Goal: Information Seeking & Learning: Check status

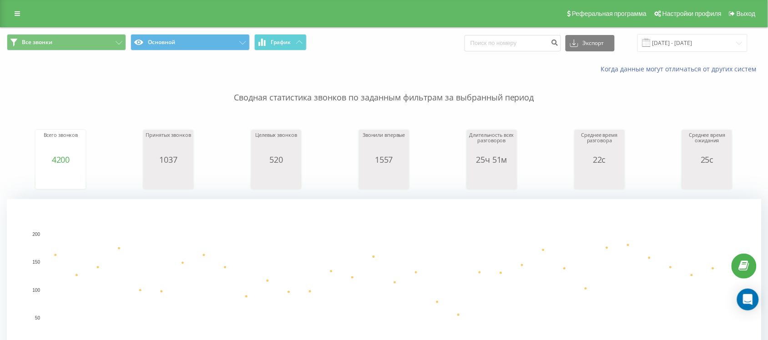
click at [109, 51] on span "Все звонки Основной График" at bounding box center [192, 43] width 370 height 18
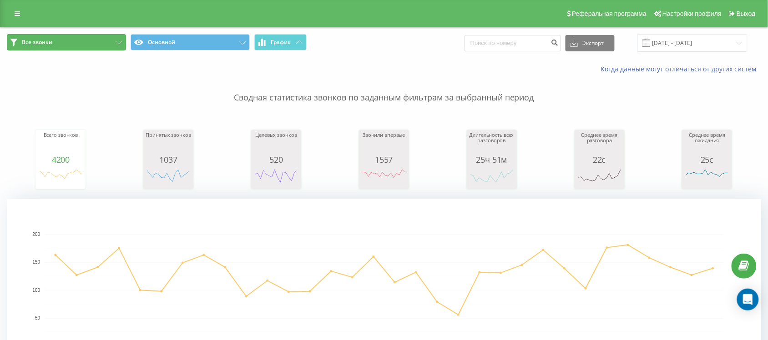
click at [108, 43] on button "Все звонки" at bounding box center [66, 42] width 119 height 16
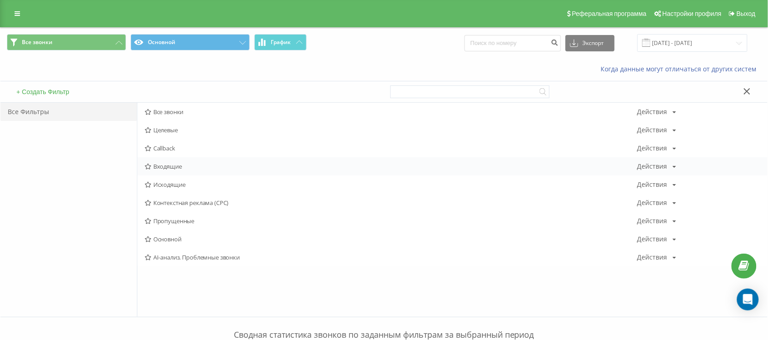
click at [169, 164] on span "Входящие" at bounding box center [391, 166] width 492 height 6
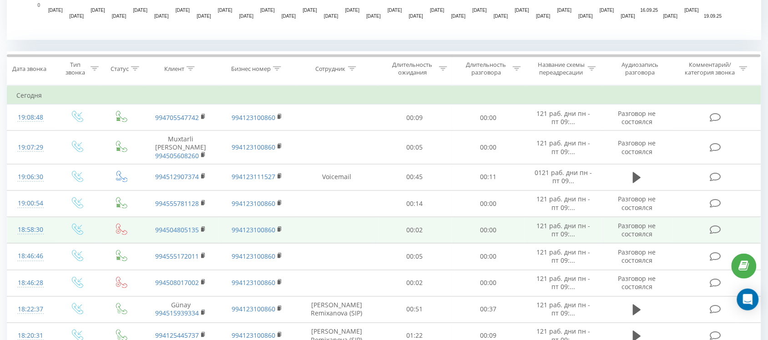
scroll to position [398, 0]
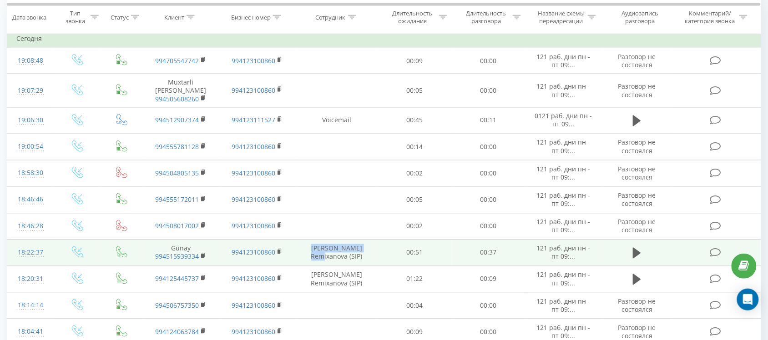
drag, startPoint x: 367, startPoint y: 247, endPoint x: 302, endPoint y: 246, distance: 64.1
click at [302, 246] on td "Yeganə Remixanova (SIP)" at bounding box center [337, 253] width 82 height 26
copy td "[PERSON_NAME] Remixanova"
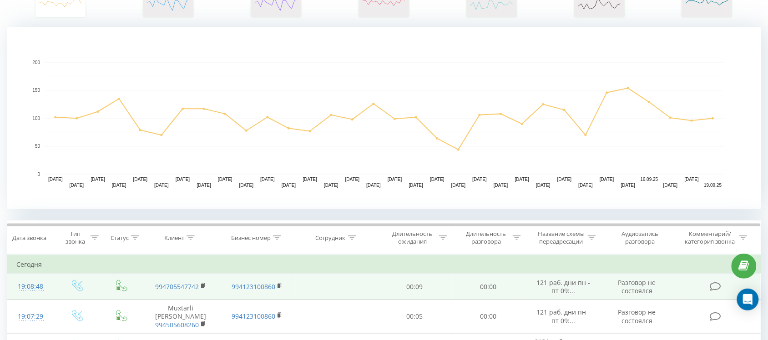
scroll to position [171, 0]
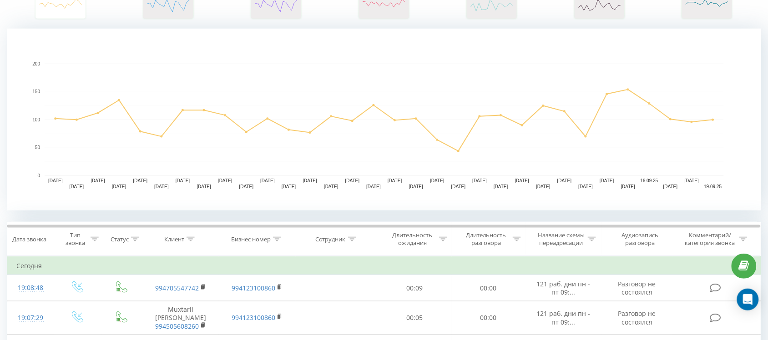
click at [346, 239] on div "Сотрудник" at bounding box center [335, 240] width 41 height 8
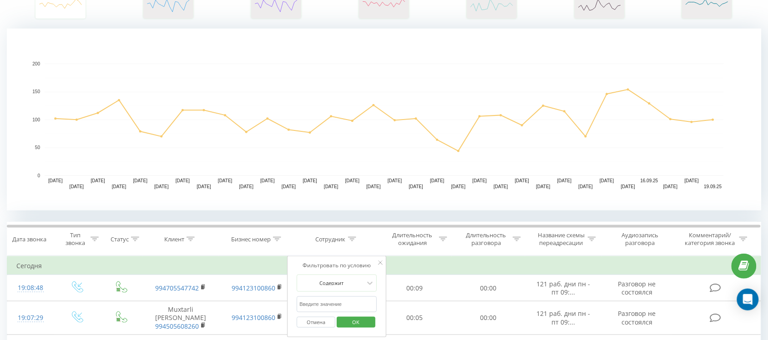
click at [328, 302] on input "text" at bounding box center [337, 305] width 80 height 16
paste input "[PERSON_NAME] Remixanova"
type input "[PERSON_NAME] Remixanova"
click at [351, 328] on span "OK" at bounding box center [355, 322] width 25 height 14
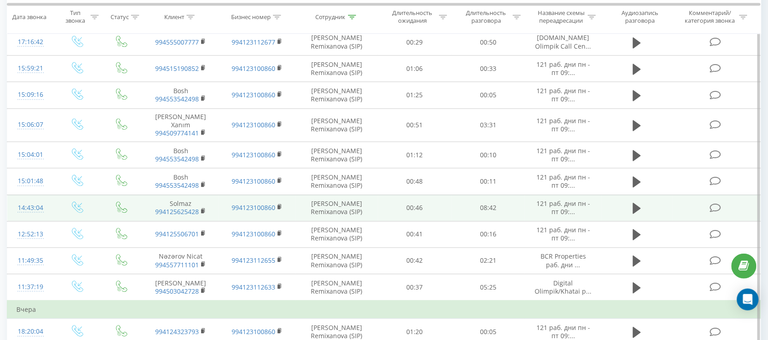
scroll to position [569, 0]
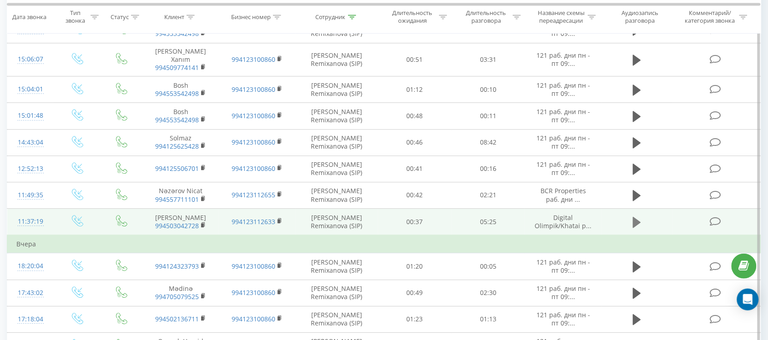
click at [635, 217] on icon at bounding box center [637, 222] width 8 height 11
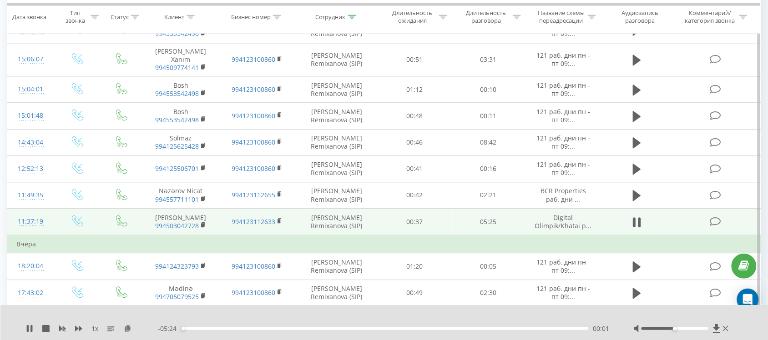
click at [201, 330] on div "00:01" at bounding box center [385, 328] width 408 height 3
click at [539, 328] on div "00:18" at bounding box center [385, 328] width 408 height 3
drag, startPoint x: 554, startPoint y: 330, endPoint x: 564, endPoint y: 329, distance: 11.0
click at [564, 329] on div "05:06" at bounding box center [385, 328] width 408 height 3
click at [574, 330] on div "05:12" at bounding box center [385, 328] width 408 height 3
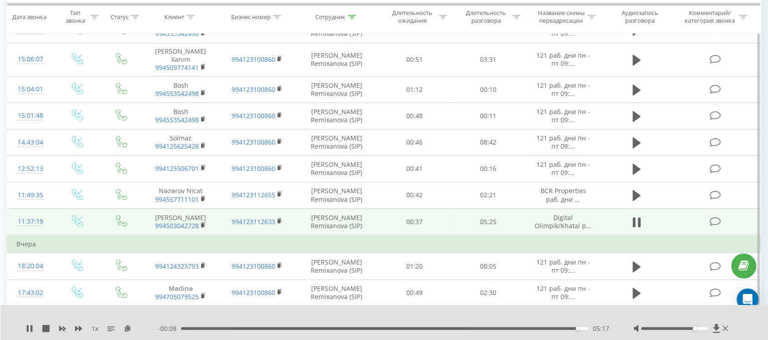
drag, startPoint x: 678, startPoint y: 330, endPoint x: 693, endPoint y: 328, distance: 15.1
click at [693, 328] on div at bounding box center [674, 328] width 67 height 3
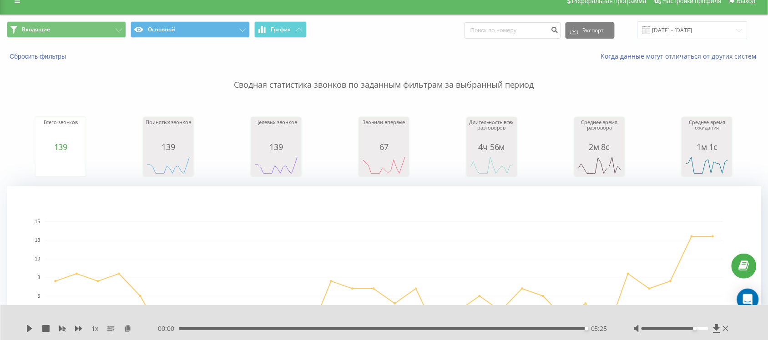
scroll to position [0, 0]
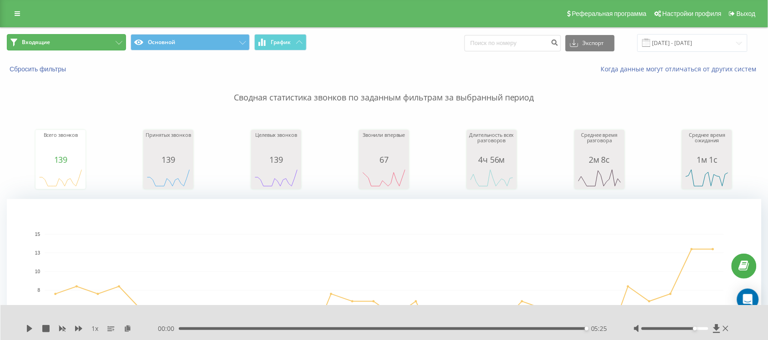
click at [76, 43] on button "Входящие" at bounding box center [66, 42] width 119 height 16
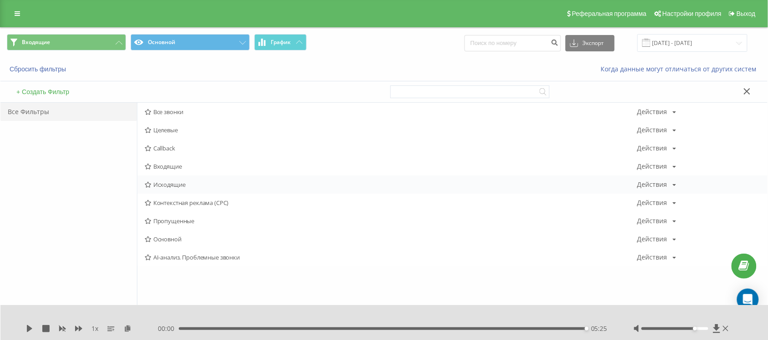
click at [172, 182] on span "Исходящие" at bounding box center [391, 184] width 492 height 6
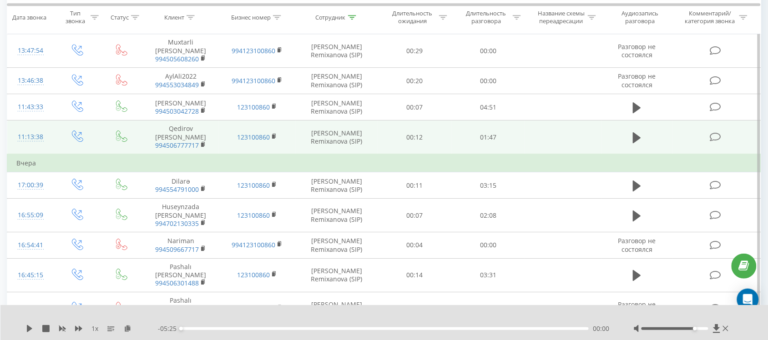
scroll to position [739, 0]
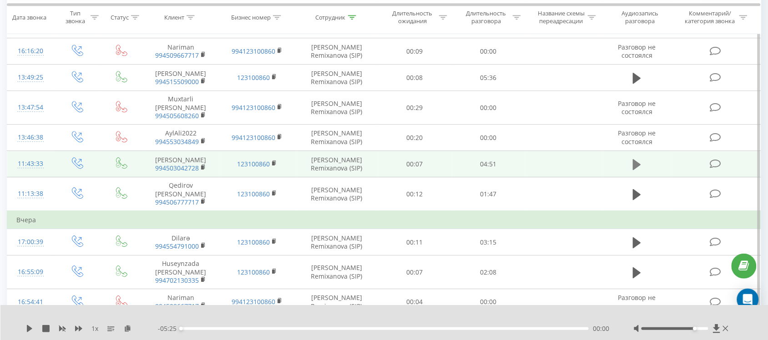
click at [635, 170] on icon at bounding box center [637, 164] width 8 height 11
drag, startPoint x: 205, startPoint y: 328, endPoint x: 526, endPoint y: 326, distance: 320.7
click at [526, 327] on div "04:07" at bounding box center [385, 328] width 408 height 3
drag, startPoint x: 535, startPoint y: 330, endPoint x: 544, endPoint y: 329, distance: 9.1
click at [544, 329] on div "04:15" at bounding box center [385, 328] width 408 height 3
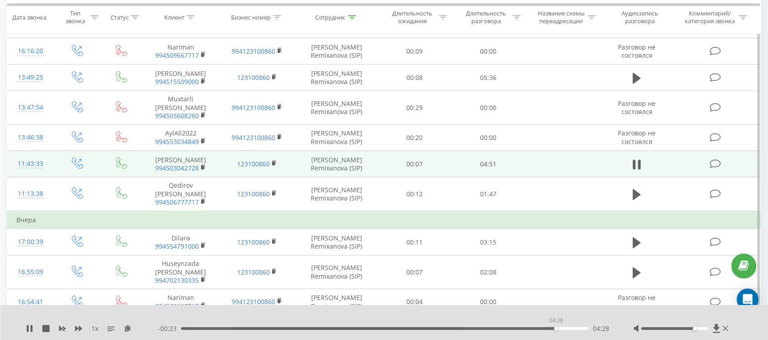
click at [556, 329] on div "04:28" at bounding box center [385, 328] width 408 height 3
click at [565, 328] on div "04:29" at bounding box center [385, 328] width 408 height 3
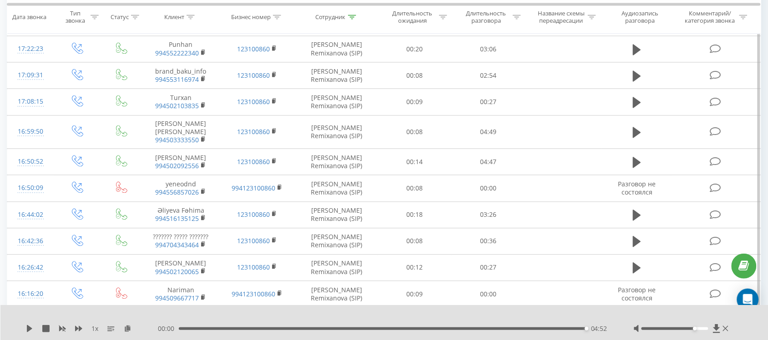
scroll to position [0, 0]
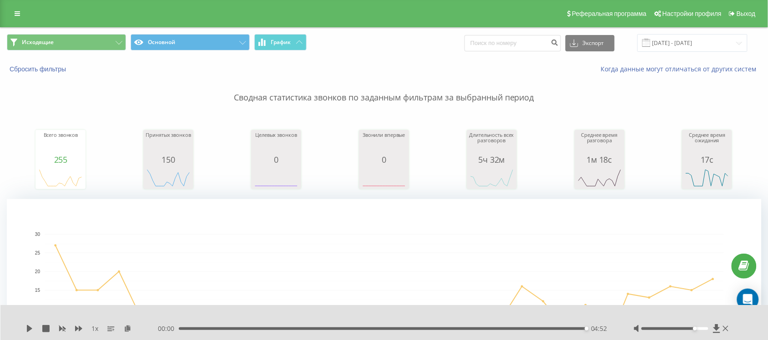
drag, startPoint x: 0, startPoint y: 116, endPoint x: 75, endPoint y: 21, distance: 121.1
click at [81, 44] on button "Исходящие" at bounding box center [66, 42] width 119 height 16
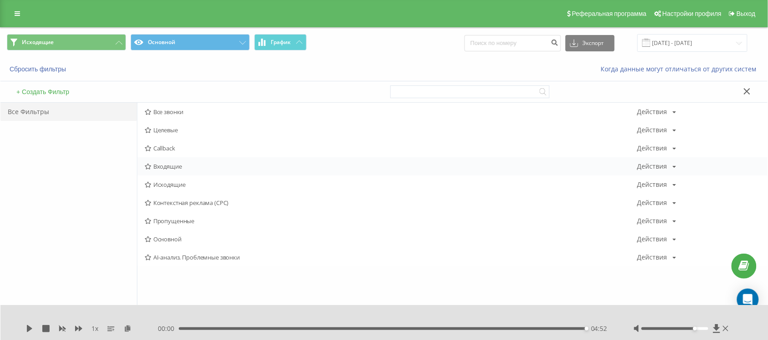
click at [171, 164] on span "Входящие" at bounding box center [391, 166] width 492 height 6
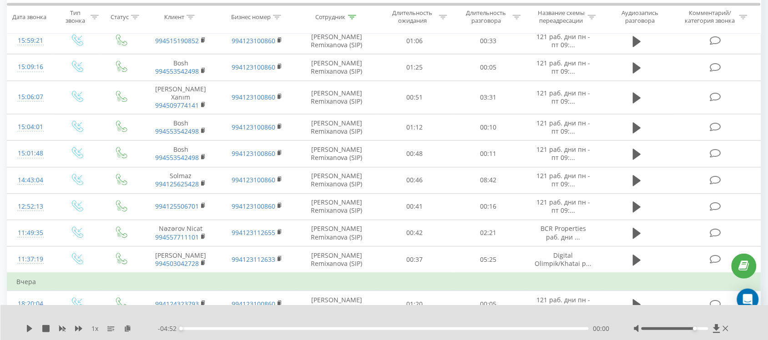
scroll to position [558, 0]
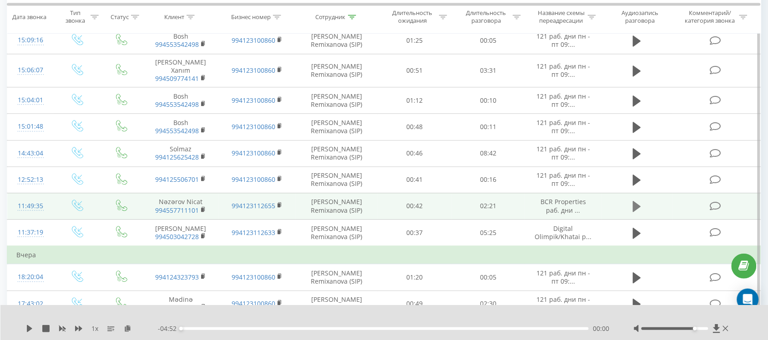
click at [637, 201] on icon at bounding box center [637, 206] width 8 height 11
click at [210, 331] on div "- 02:21 00:00 00:00" at bounding box center [384, 328] width 453 height 9
click at [209, 328] on div "00:00" at bounding box center [385, 328] width 408 height 3
drag, startPoint x: 250, startPoint y: 329, endPoint x: 260, endPoint y: 330, distance: 9.6
click at [259, 330] on div "00:24" at bounding box center [385, 328] width 408 height 3
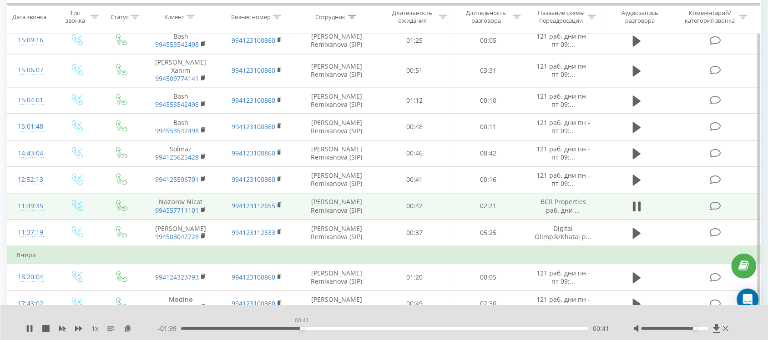
drag, startPoint x: 298, startPoint y: 328, endPoint x: 316, endPoint y: 328, distance: 18.2
click at [316, 328] on div "00:41" at bounding box center [385, 328] width 408 height 3
click at [548, 328] on div "02:07" at bounding box center [385, 328] width 408 height 3
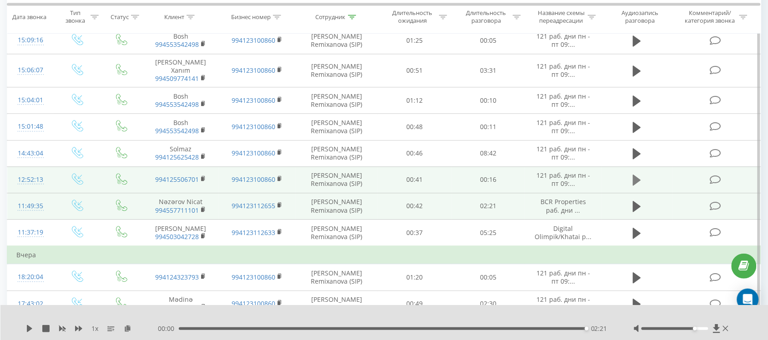
click at [637, 175] on icon at bounding box center [637, 180] width 8 height 11
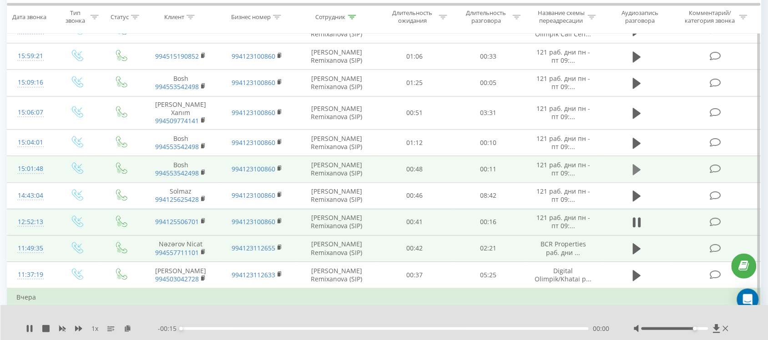
scroll to position [501, 0]
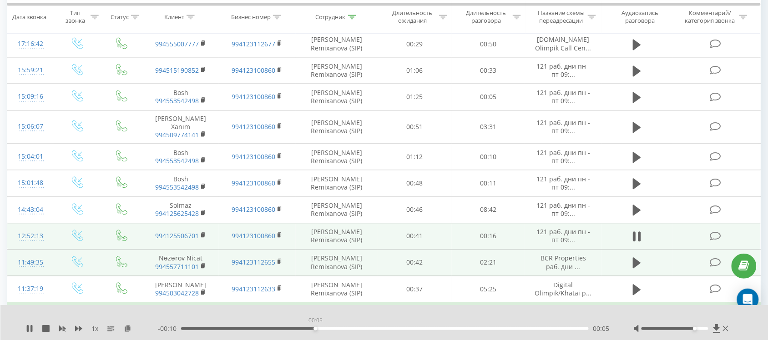
drag, startPoint x: 315, startPoint y: 330, endPoint x: 375, endPoint y: 317, distance: 61.5
click at [317, 330] on div "00:05" at bounding box center [385, 328] width 408 height 3
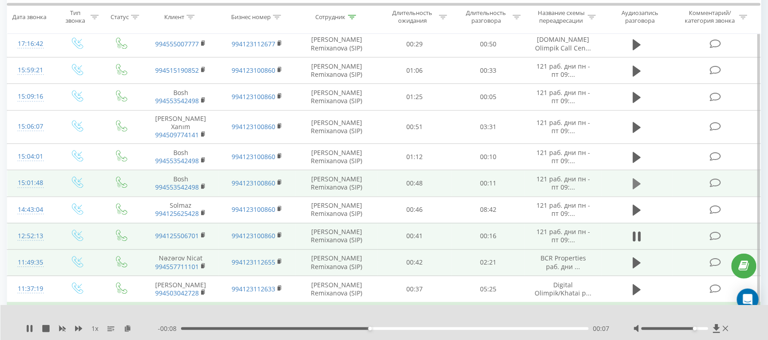
click at [633, 179] on icon at bounding box center [637, 184] width 8 height 11
click at [314, 328] on div "00:00" at bounding box center [385, 328] width 408 height 3
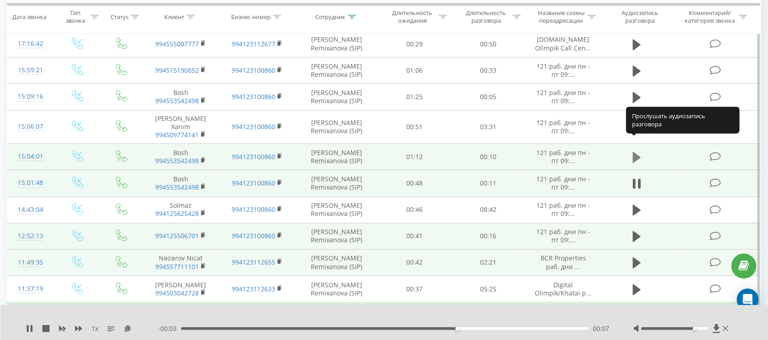
click at [633, 151] on icon at bounding box center [637, 157] width 8 height 13
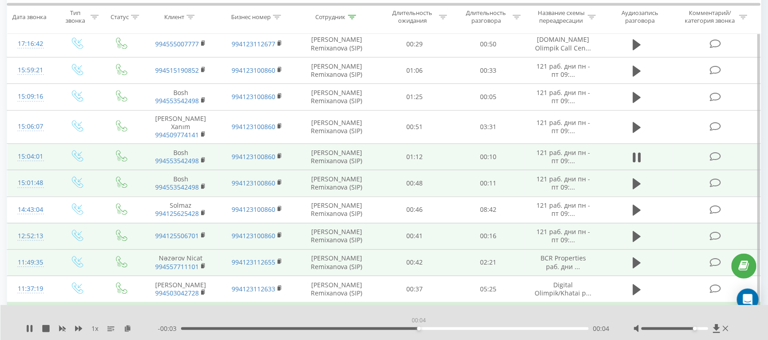
click at [418, 328] on div "00:04" at bounding box center [385, 328] width 408 height 3
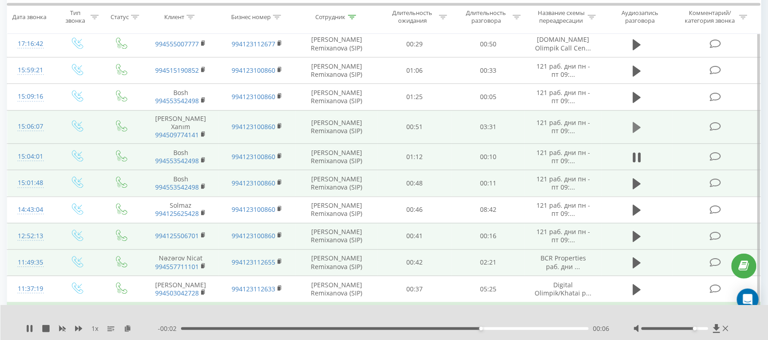
click at [639, 122] on icon at bounding box center [637, 127] width 8 height 11
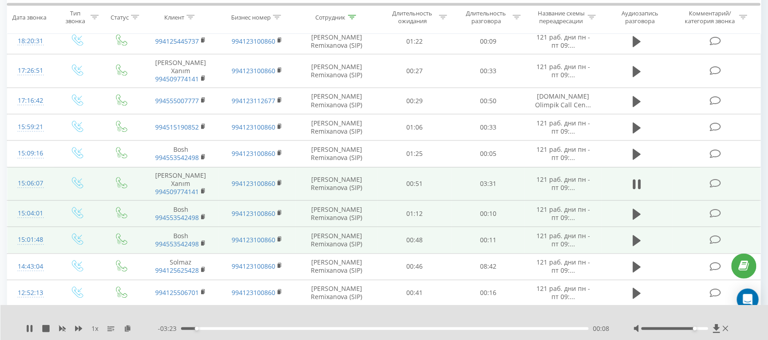
click at [96, 330] on span "1 x" at bounding box center [94, 328] width 7 height 9
click at [93, 328] on span "1 x" at bounding box center [94, 328] width 7 height 9
click at [78, 330] on icon at bounding box center [78, 328] width 7 height 7
drag, startPoint x: 240, startPoint y: 330, endPoint x: 402, endPoint y: 330, distance: 161.9
click at [402, 330] on div "01:52" at bounding box center [385, 328] width 408 height 3
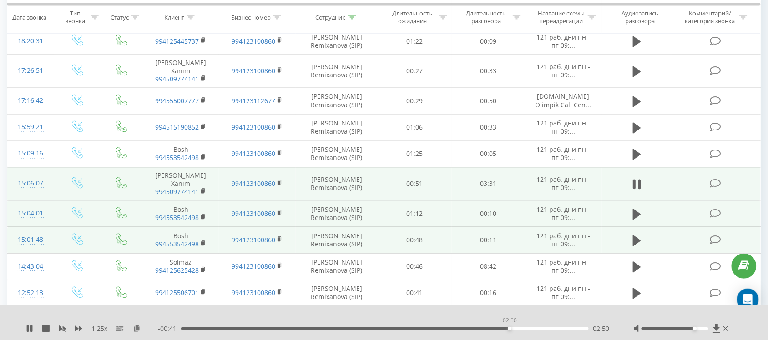
drag, startPoint x: 463, startPoint y: 329, endPoint x: 524, endPoint y: 329, distance: 61.0
click at [524, 329] on div "02:50" at bounding box center [385, 328] width 408 height 3
drag, startPoint x: 550, startPoint y: 328, endPoint x: 556, endPoint y: 328, distance: 5.9
click at [555, 328] on div "03:12" at bounding box center [385, 328] width 408 height 3
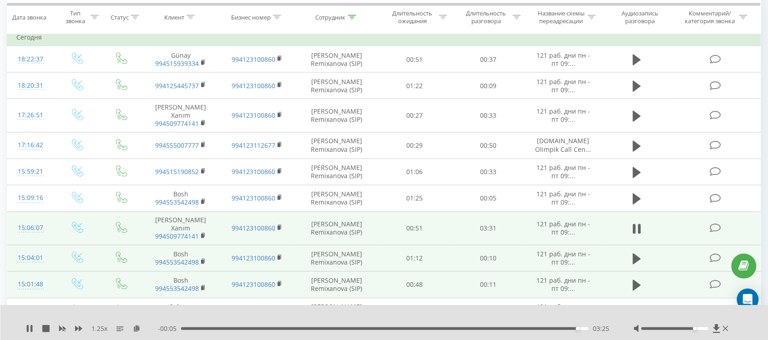
scroll to position [387, 0]
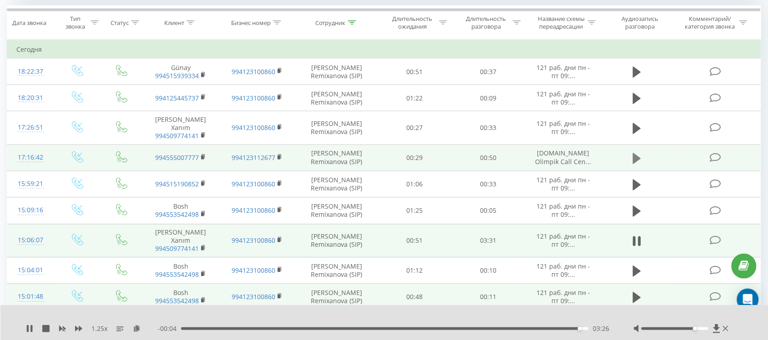
click at [643, 152] on button at bounding box center [637, 159] width 14 height 14
click at [355, 328] on div "00:01" at bounding box center [385, 328] width 408 height 3
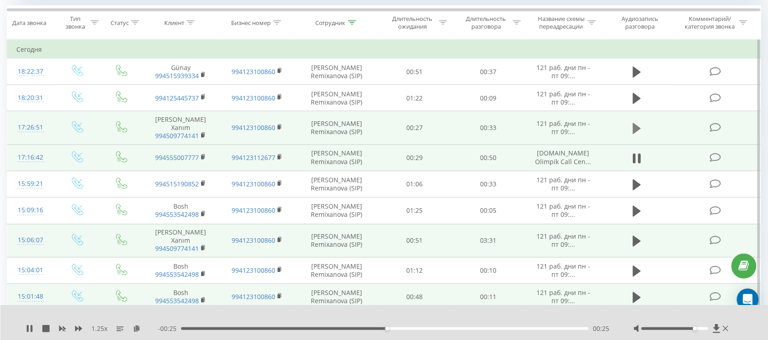
click at [640, 124] on icon at bounding box center [637, 128] width 8 height 13
click at [369, 327] on div "- 00:32 00:00 00:00" at bounding box center [384, 328] width 453 height 9
click at [369, 328] on div "00:00" at bounding box center [385, 328] width 408 height 3
click at [636, 124] on icon at bounding box center [637, 128] width 8 height 11
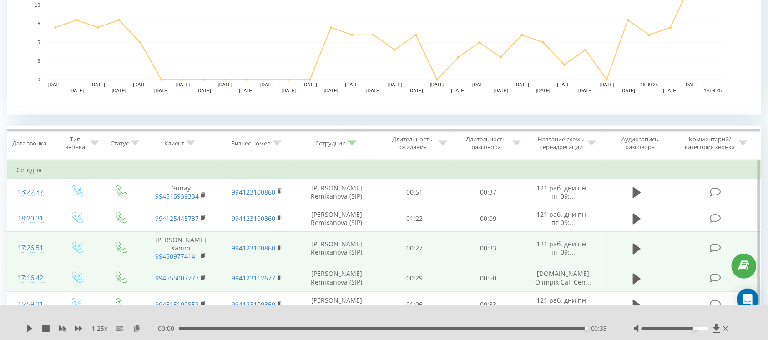
drag, startPoint x: 4, startPoint y: 57, endPoint x: 0, endPoint y: 15, distance: 42.9
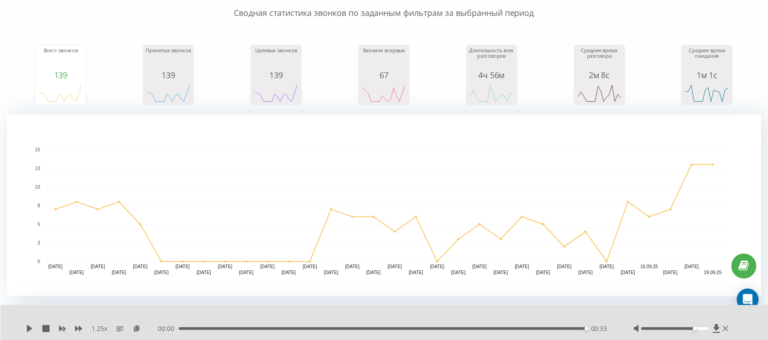
scroll to position [0, 0]
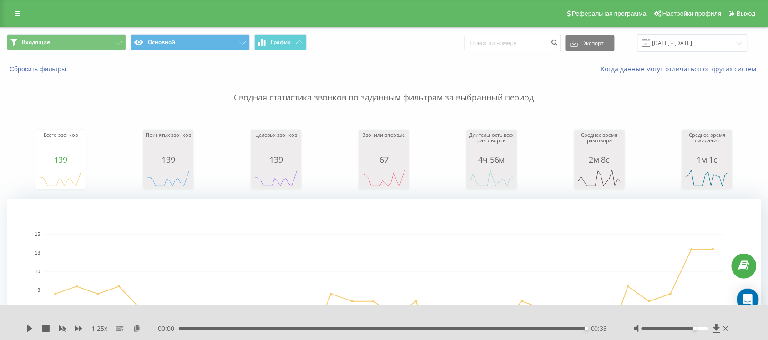
drag, startPoint x: 20, startPoint y: 75, endPoint x: 3, endPoint y: 11, distance: 66.0
click at [24, 42] on span "Входящие" at bounding box center [36, 42] width 28 height 7
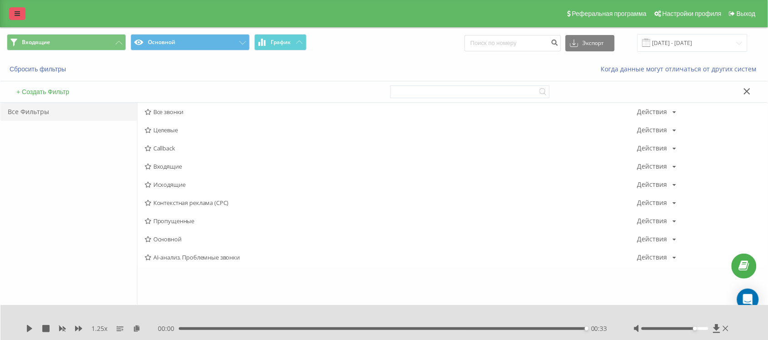
click at [11, 11] on link at bounding box center [17, 13] width 16 height 13
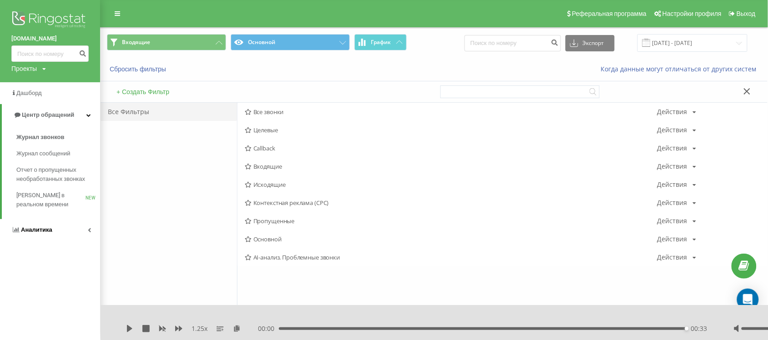
click at [39, 223] on link "Аналитика" at bounding box center [50, 230] width 100 height 22
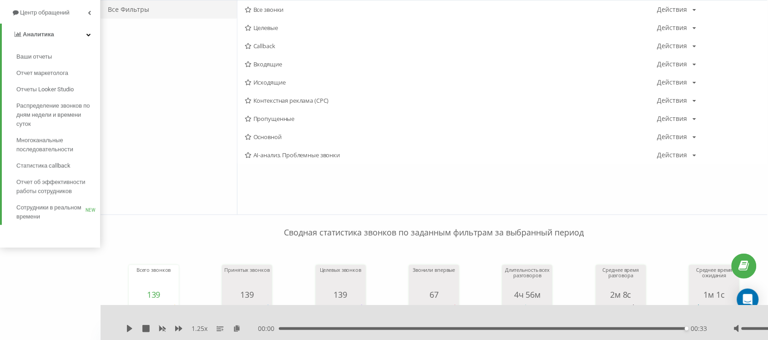
scroll to position [114, 0]
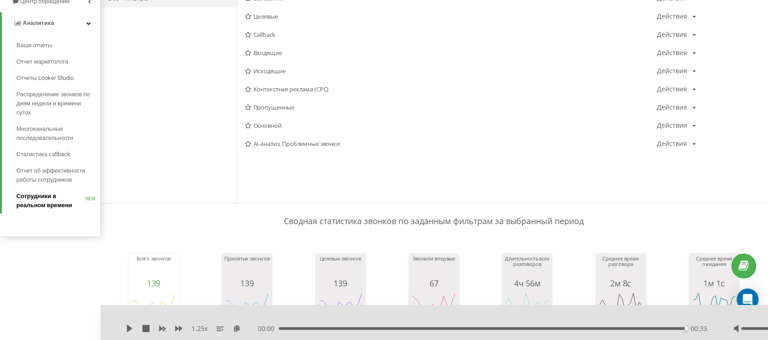
click at [39, 204] on span "Сотрудники в реальном времени" at bounding box center [50, 201] width 69 height 18
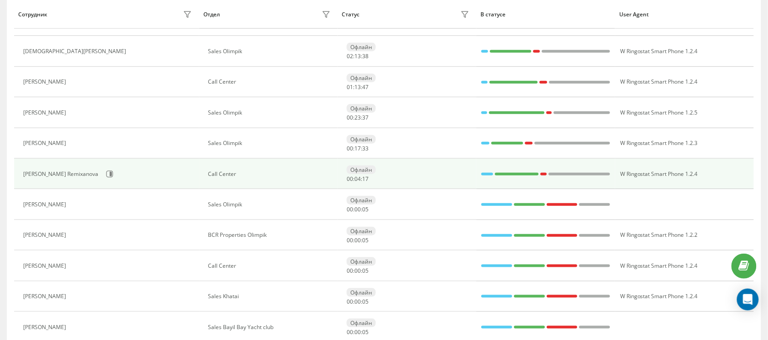
scroll to position [126, 0]
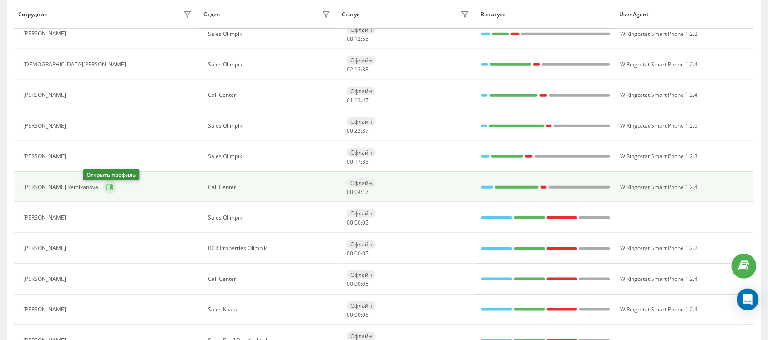
click at [106, 189] on icon at bounding box center [109, 187] width 7 height 7
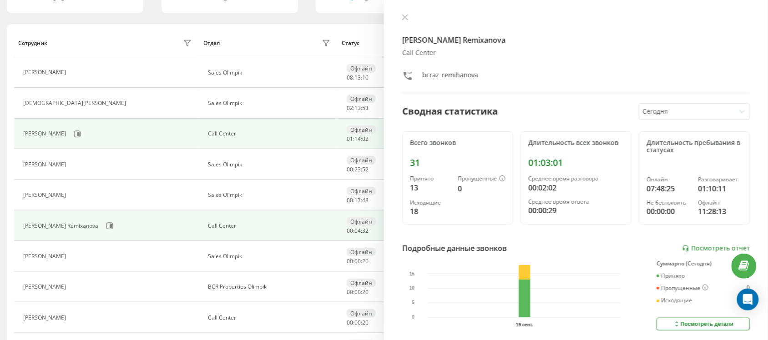
scroll to position [69, 0]
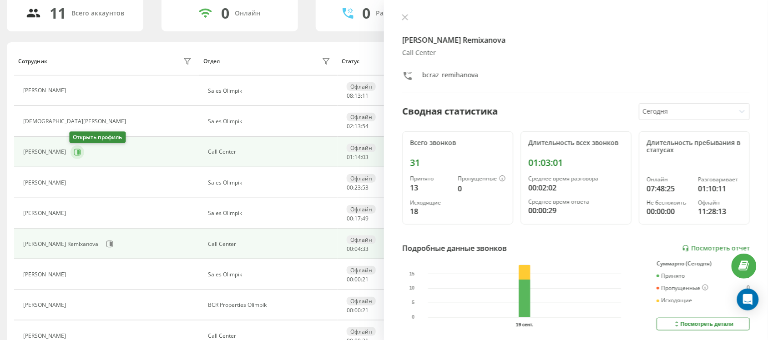
click at [76, 151] on icon at bounding box center [77, 152] width 7 height 7
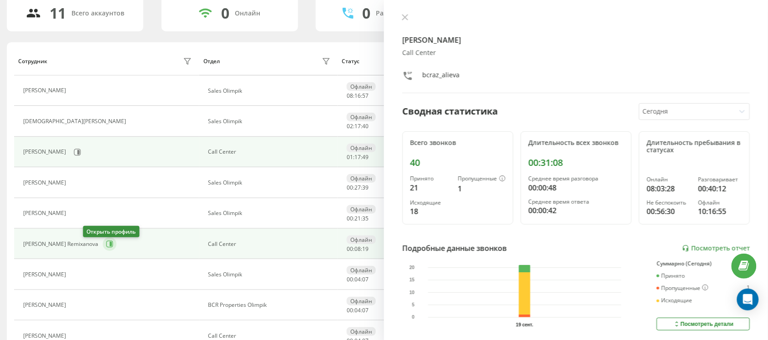
click at [103, 243] on button at bounding box center [110, 244] width 14 height 14
